Goal: Task Accomplishment & Management: Use online tool/utility

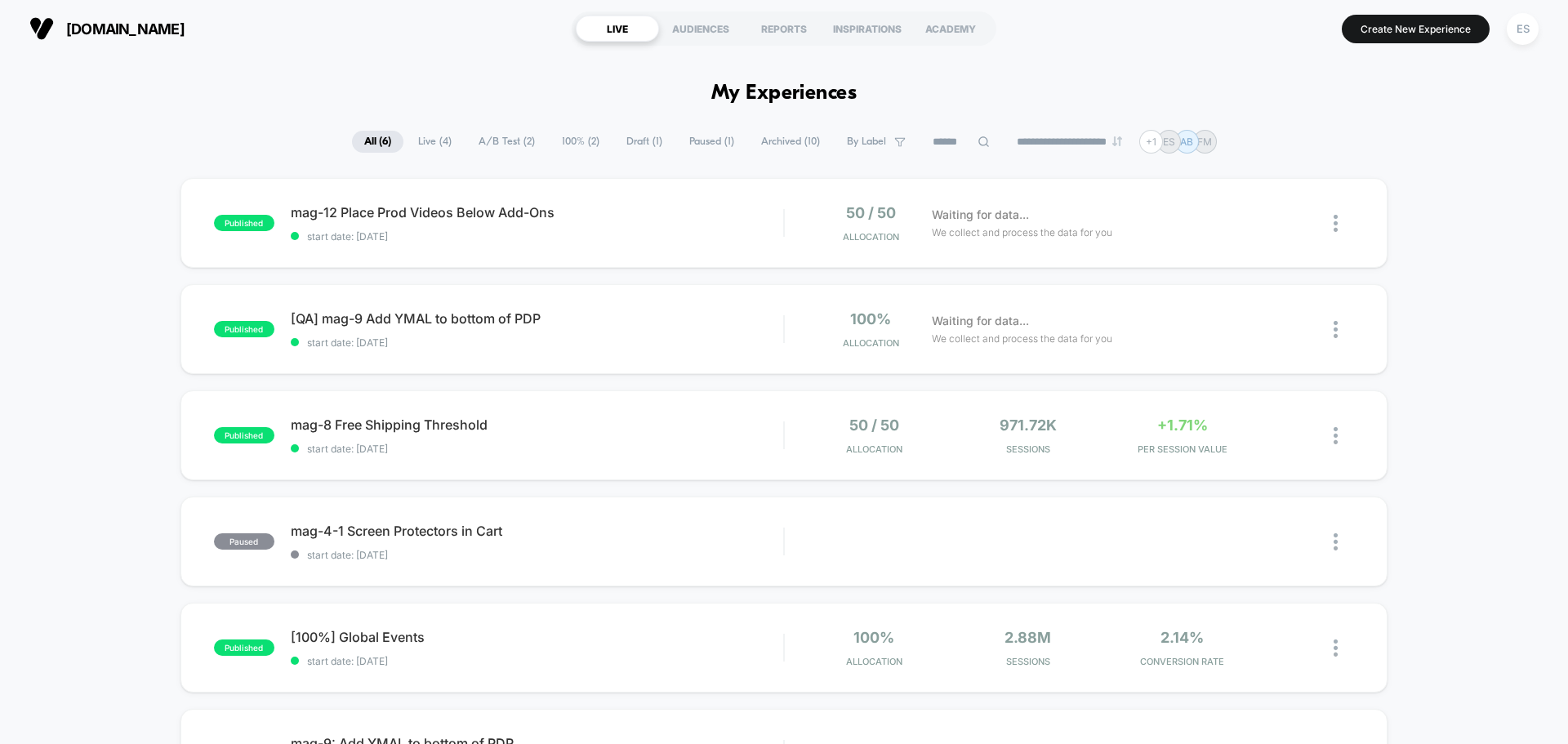
click at [1541, 22] on div "[DOMAIN_NAME] LIVE AUDIENCES REPORTS INSPIRATIONS ACADEMY Create New Experience…" at bounding box center [784, 28] width 1568 height 57
click at [1529, 35] on div "ES" at bounding box center [1523, 29] width 32 height 32
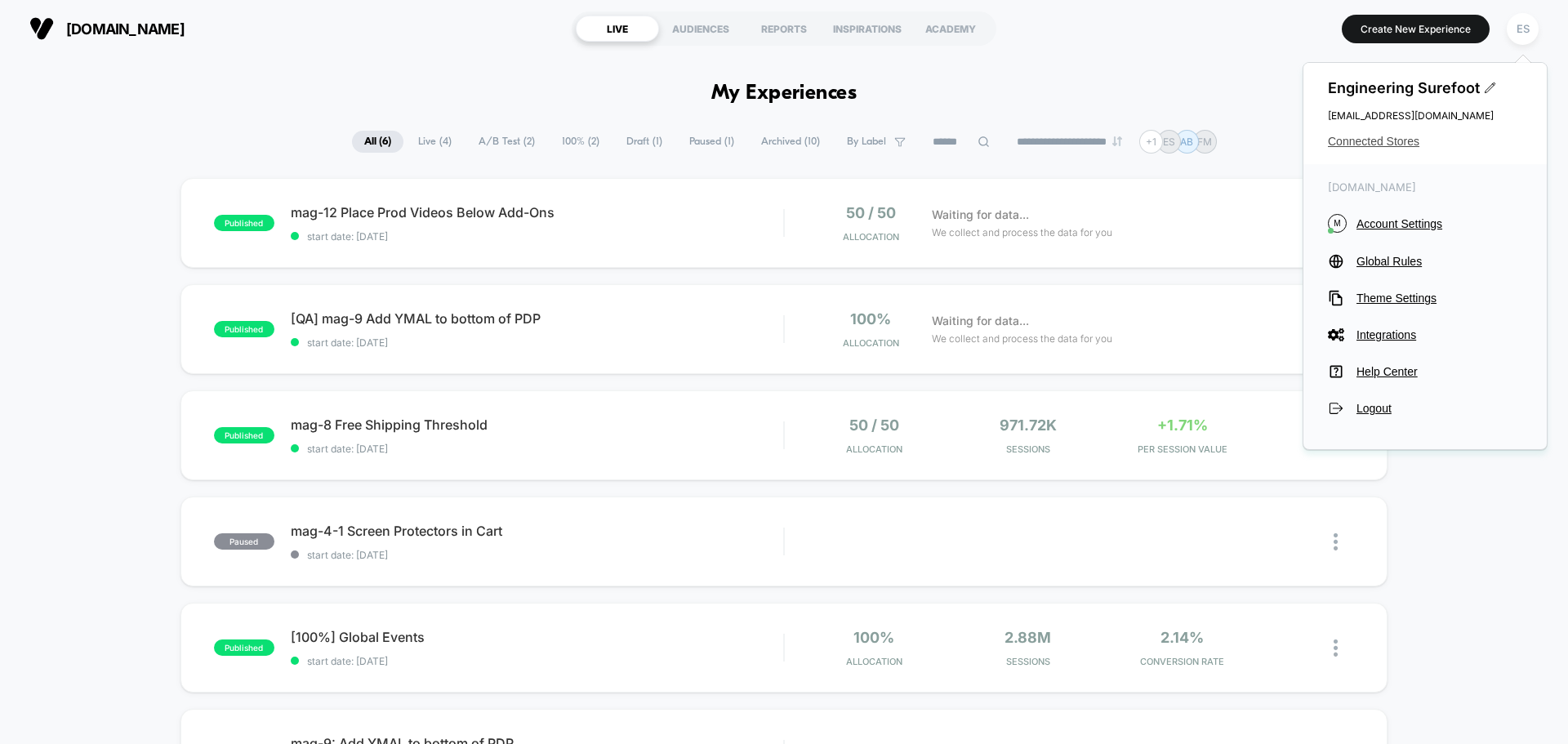
click at [1391, 136] on span "Connected Stores" at bounding box center [1425, 142] width 195 height 13
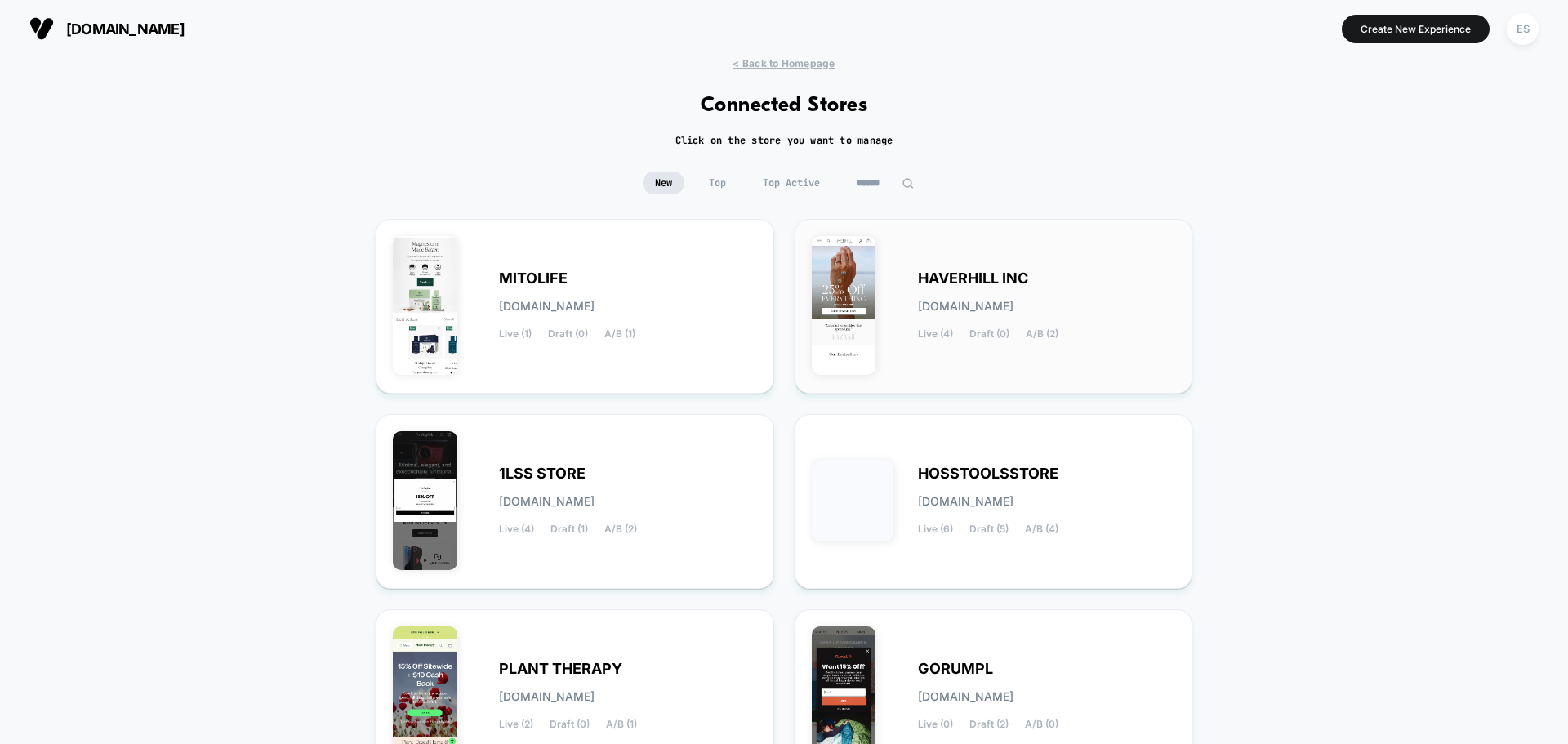
click at [970, 278] on span "HAVERHILL INC" at bounding box center [973, 279] width 110 height 12
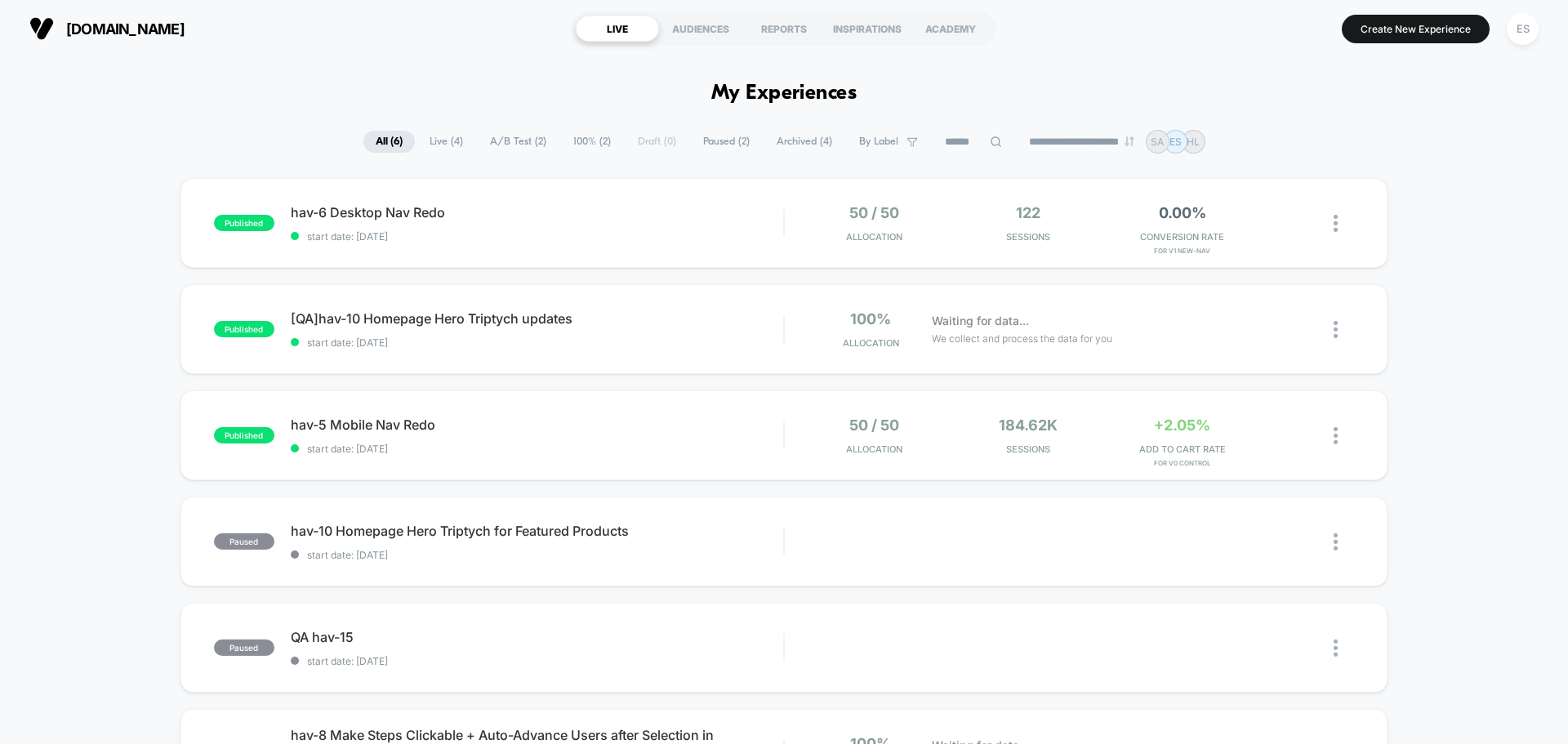
click at [1453, 260] on div "published hav-6 Desktop Nav Redo start date: [DATE] 50 / 50 Allocation 122 Sess…" at bounding box center [784, 529] width 1568 height 703
click at [515, 323] on span "[QA]hav-10 Homepage Hero Triptych updates Click to edit experience details" at bounding box center [537, 318] width 492 height 16
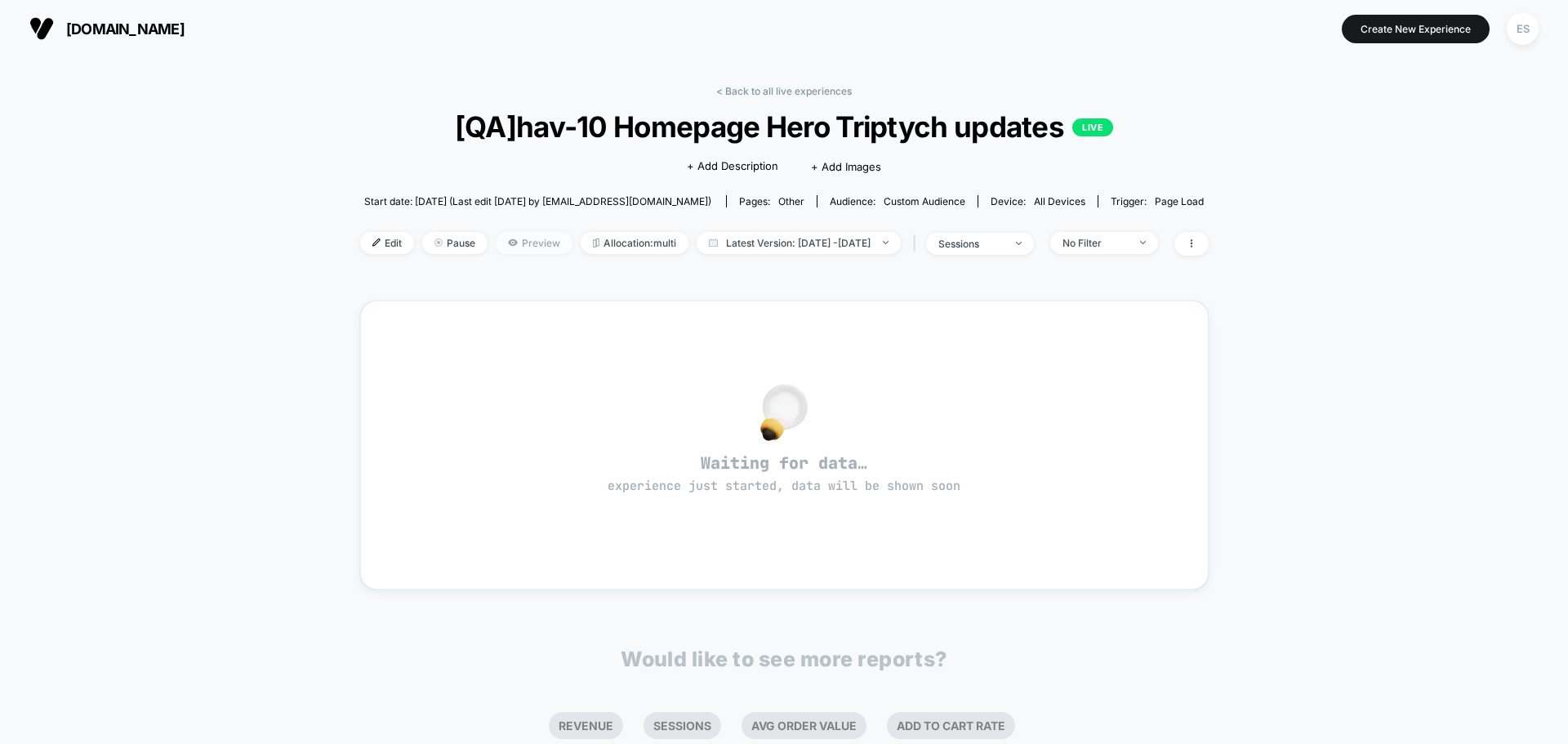
click at [524, 248] on span "Preview" at bounding box center [534, 243] width 77 height 22
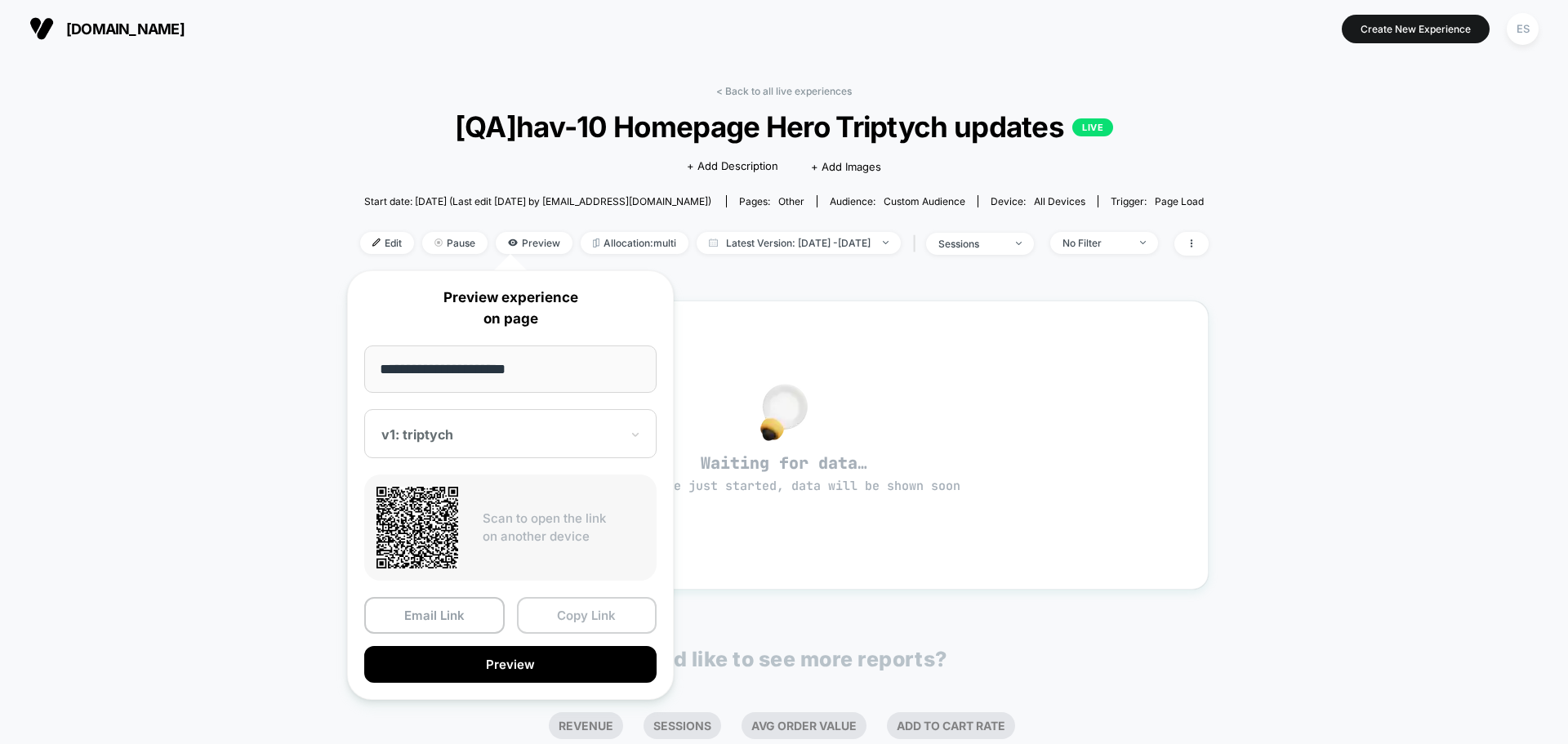
click at [625, 617] on button "Copy Link" at bounding box center [588, 616] width 141 height 37
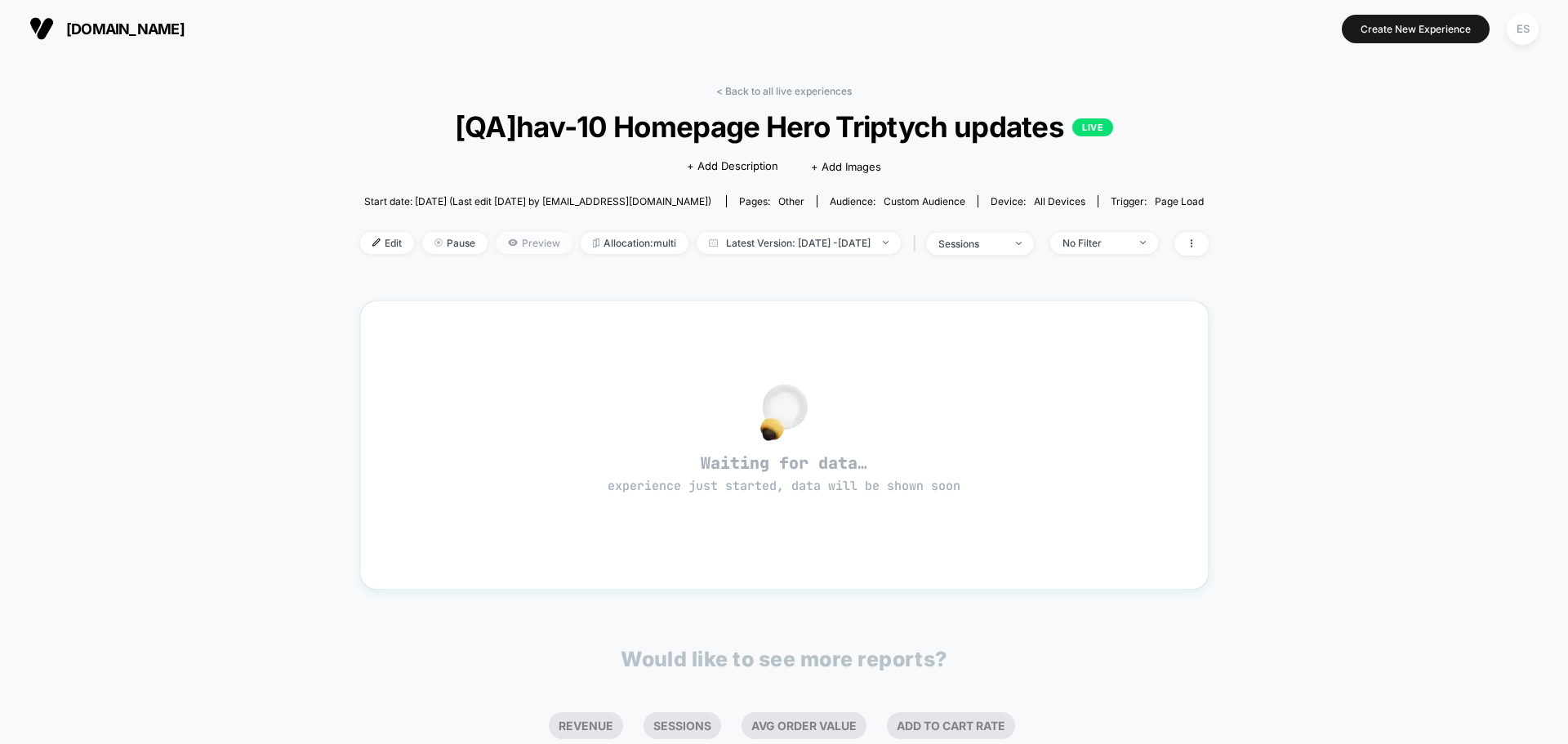
click at [505, 244] on span "Preview" at bounding box center [534, 243] width 77 height 22
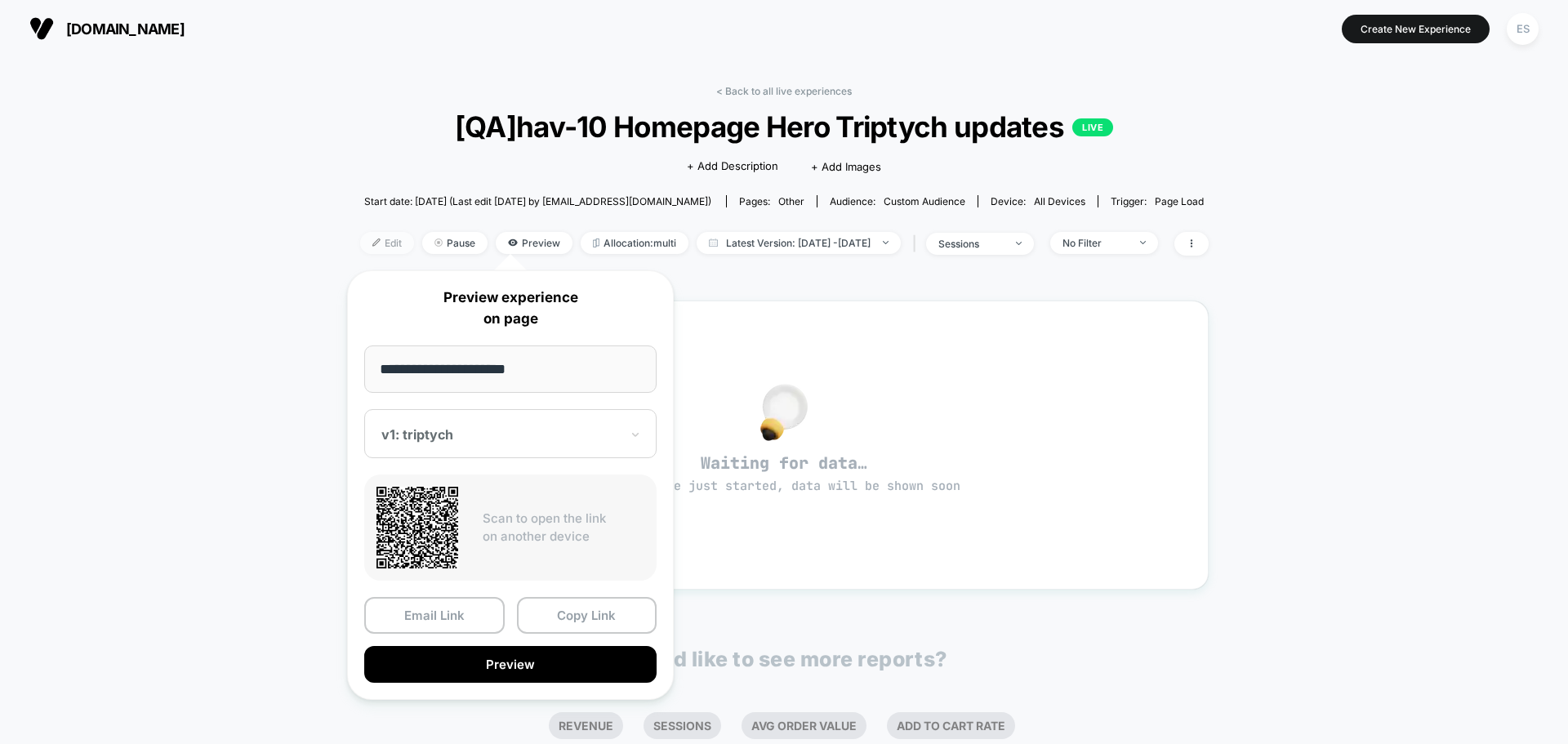
click at [362, 242] on span "Edit" at bounding box center [387, 243] width 54 height 22
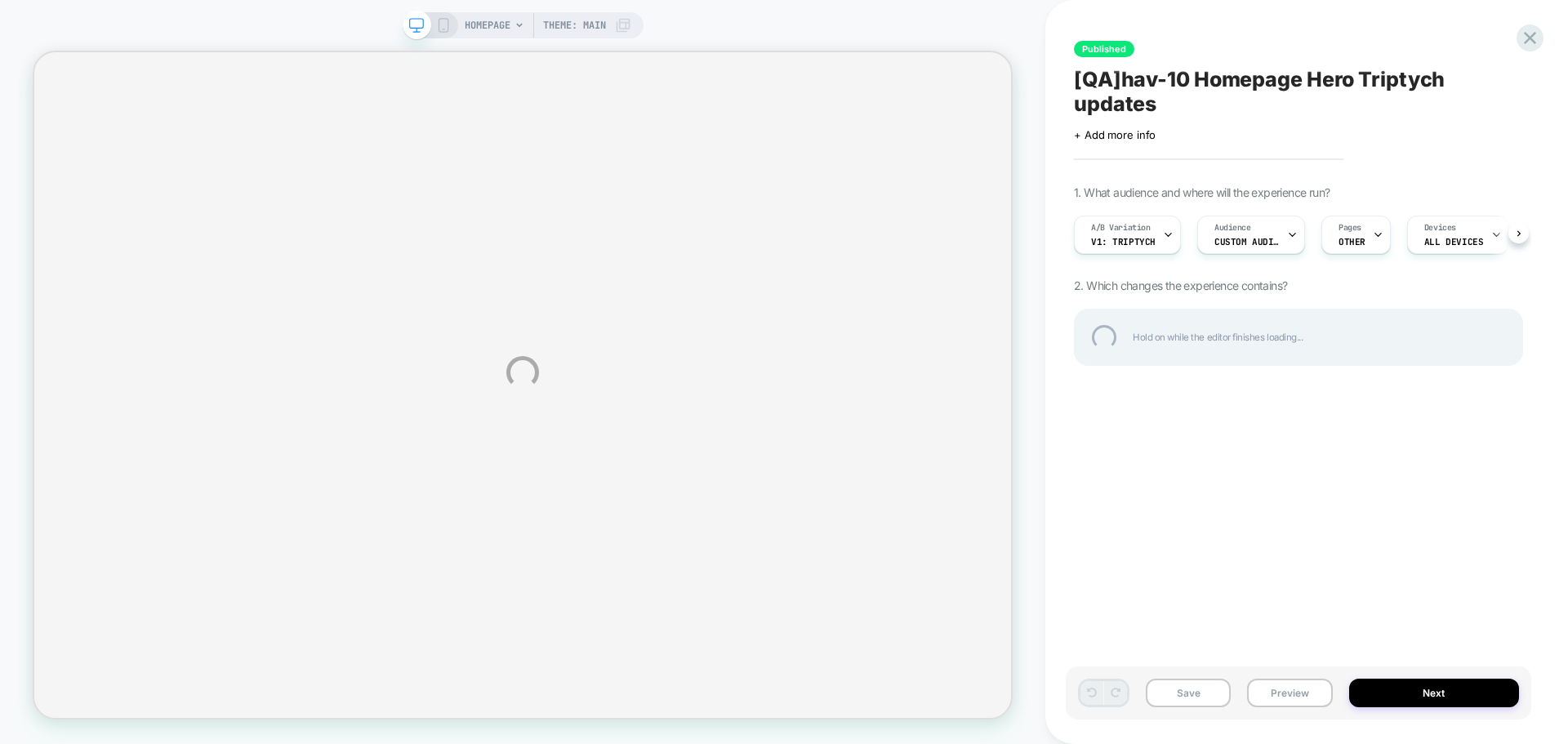
click at [1264, 253] on div "HOMEPAGE Theme: MAIN Published [QA]hav-10 Homepage Hero Triptych updates Click …" at bounding box center [784, 372] width 1568 height 744
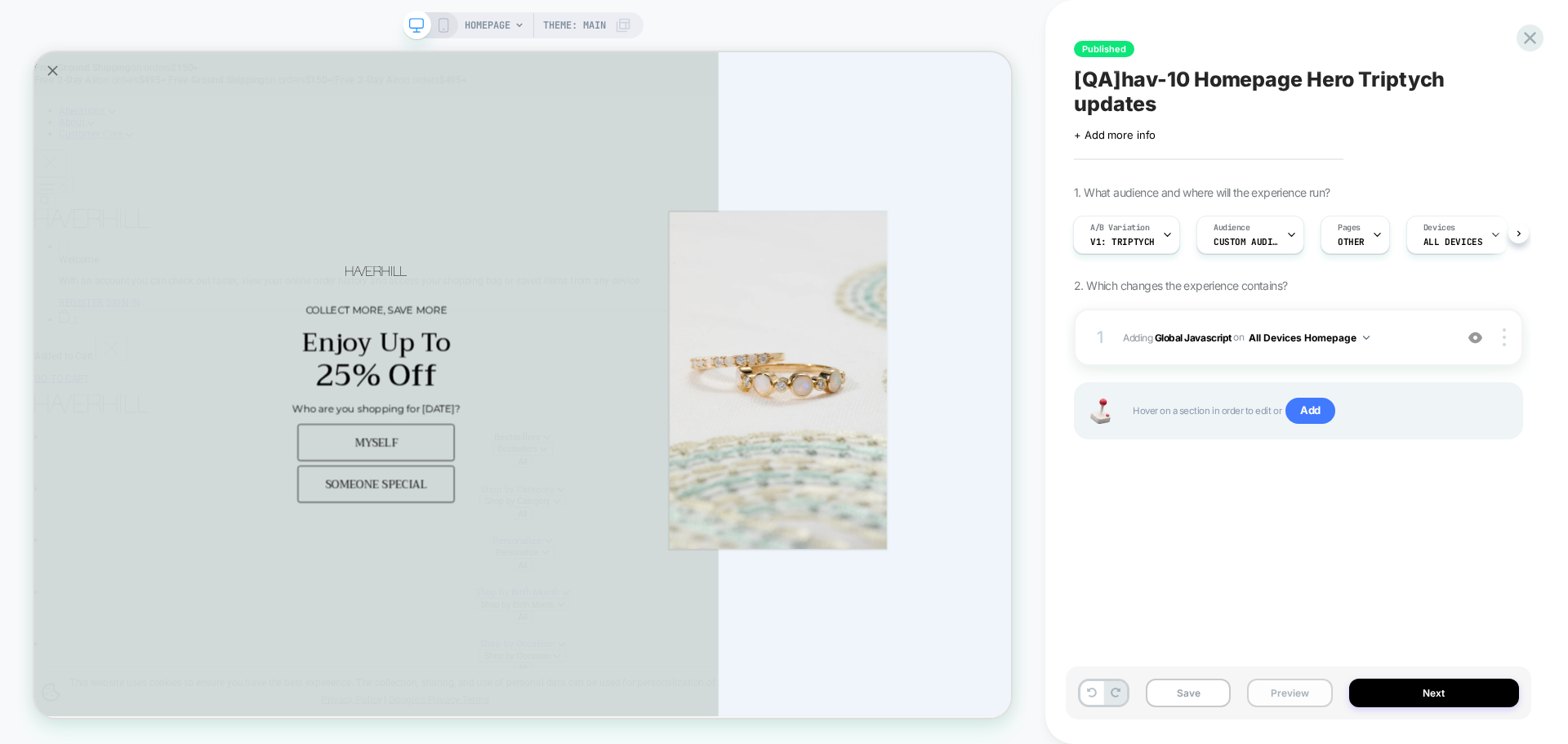
click at [1298, 697] on button "Preview" at bounding box center [1289, 693] width 85 height 29
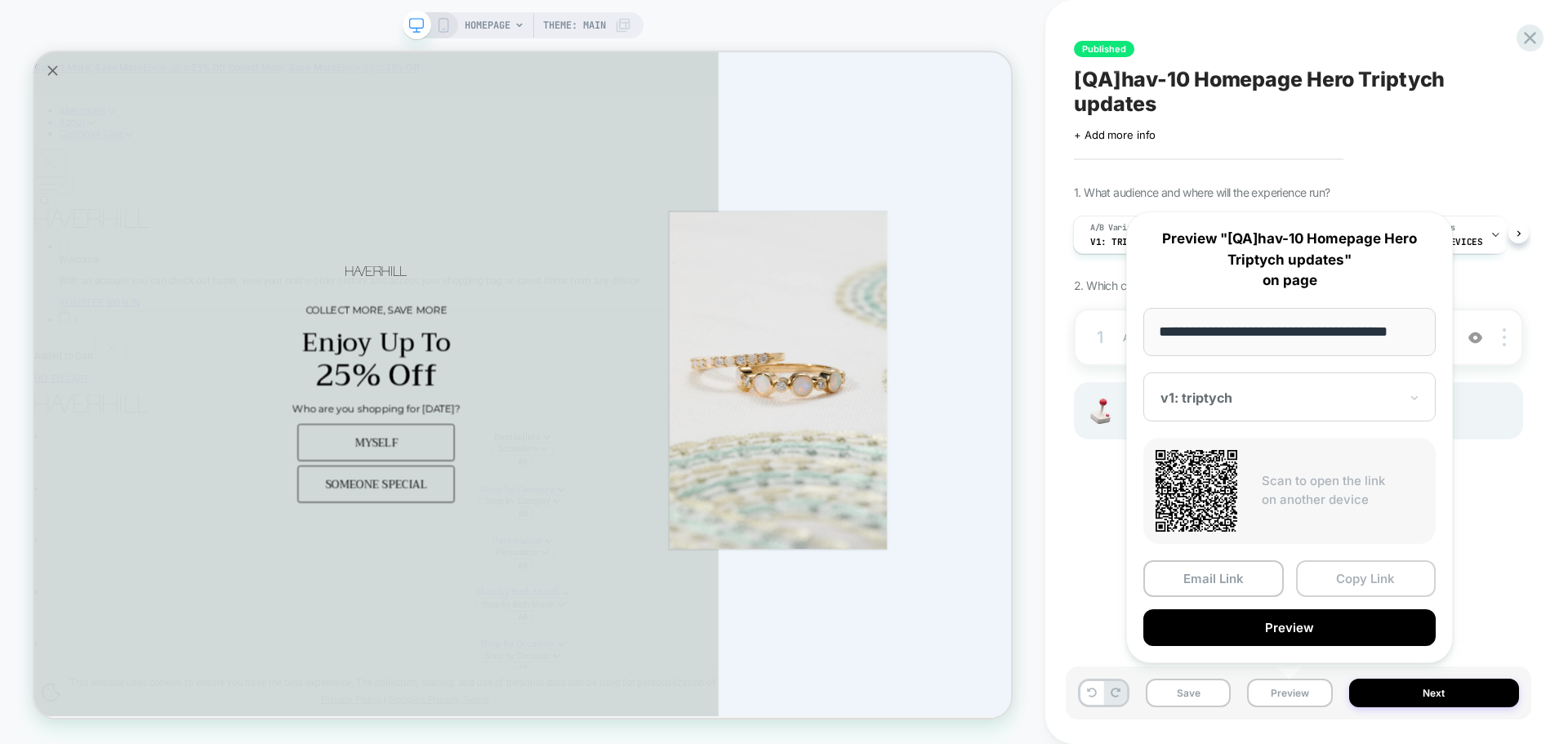
click at [1347, 584] on button "Copy Link" at bounding box center [1367, 578] width 141 height 37
